Goal: Transaction & Acquisition: Purchase product/service

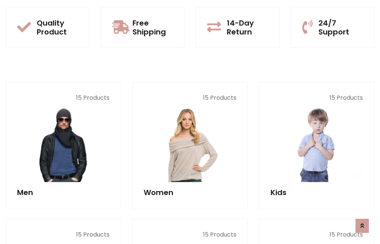
scroll to position [604, 0]
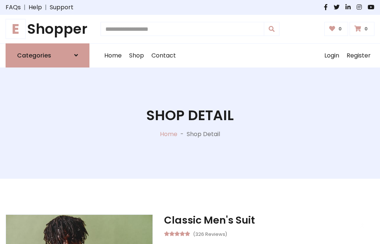
click at [47, 29] on h1 "E Shopper" at bounding box center [48, 29] width 84 height 17
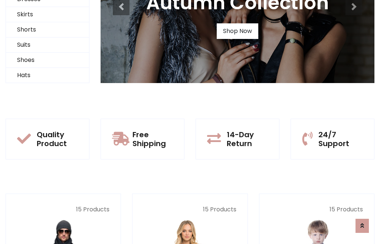
scroll to position [72, 0]
